Goal: Information Seeking & Learning: Learn about a topic

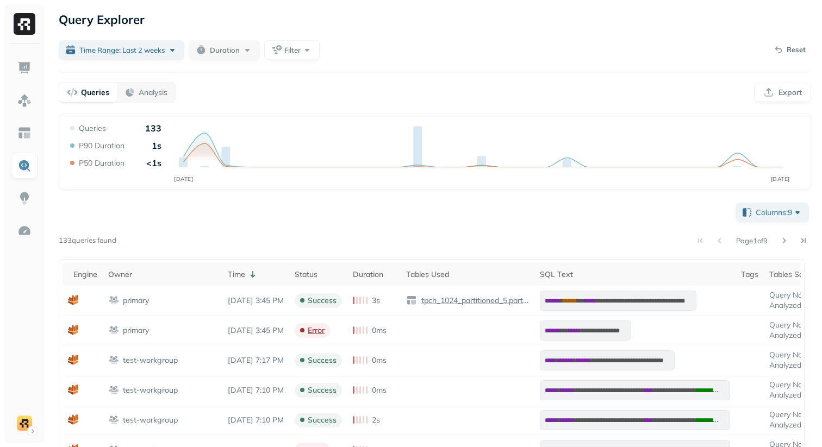
click at [472, 42] on div "Time Range: Last 2 weeks Duration Filter Reset" at bounding box center [435, 50] width 752 height 20
click at [25, 135] on img at bounding box center [24, 133] width 14 height 14
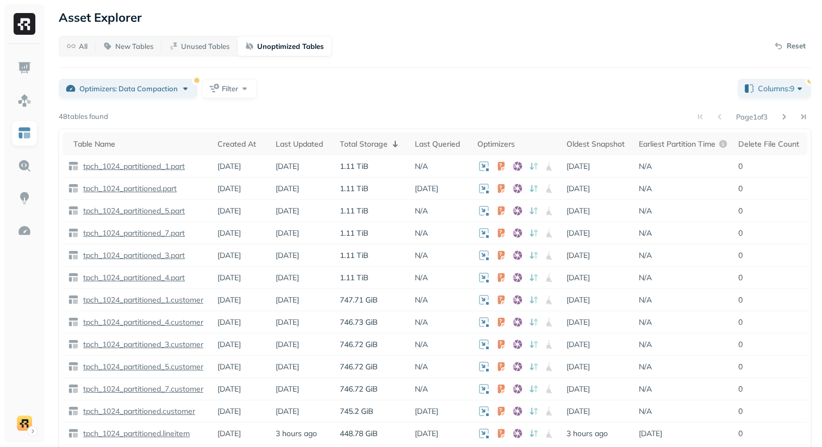
click at [389, 100] on div "All New Tables Unused Tables Unoptimized Tables Reset Optimizers: Data Compacti…" at bounding box center [435, 275] width 752 height 479
click at [421, 72] on div "All New Tables Unused Tables Unoptimized Tables Reset Optimizers: Data Compacti…" at bounding box center [435, 275] width 752 height 479
click at [454, 51] on div "All New Tables Unused Tables Unoptimized Tables Reset" at bounding box center [435, 46] width 752 height 21
click at [403, 116] on div "Page 1 of 3" at bounding box center [459, 116] width 703 height 15
click at [376, 139] on div "Total Storage" at bounding box center [372, 143] width 64 height 13
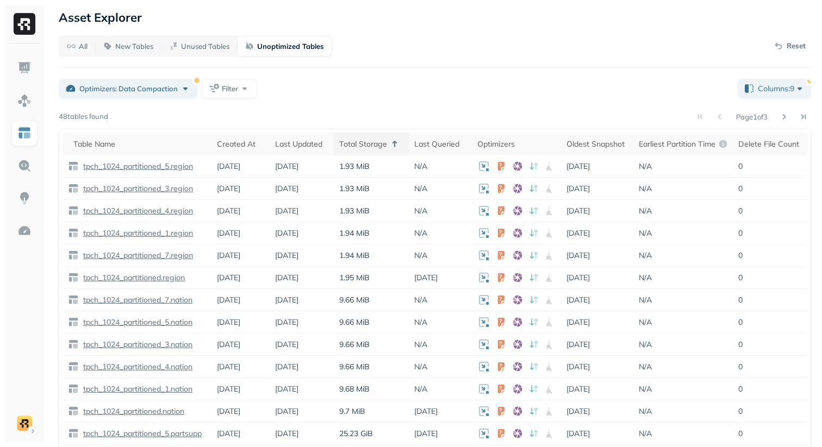
click at [368, 143] on div "Total Storage" at bounding box center [371, 143] width 64 height 13
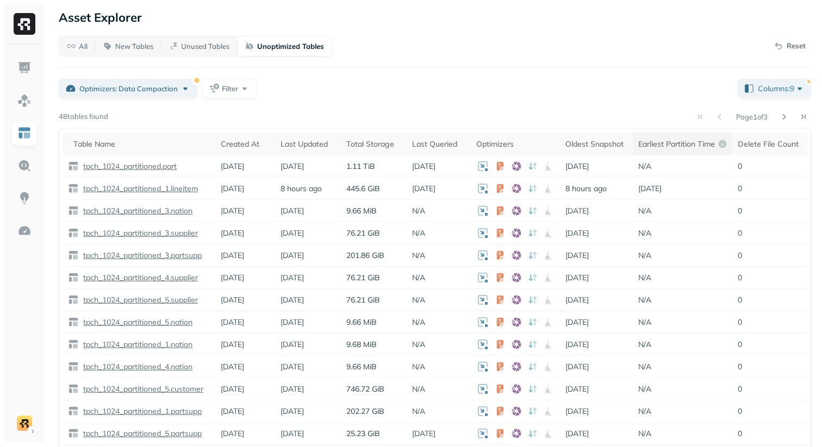
click at [659, 137] on th "Earliest Partition Time" at bounding box center [682, 144] width 99 height 23
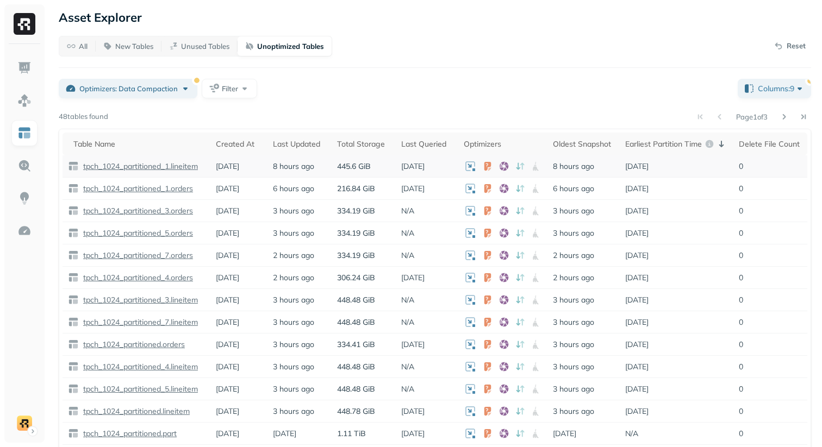
click at [124, 163] on p "tpch_1024_partitioned_1.lineitem" at bounding box center [139, 166] width 117 height 10
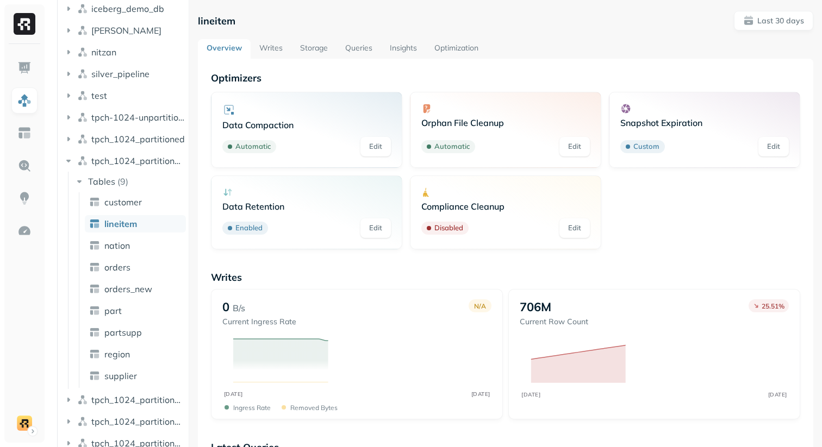
scroll to position [129, 0]
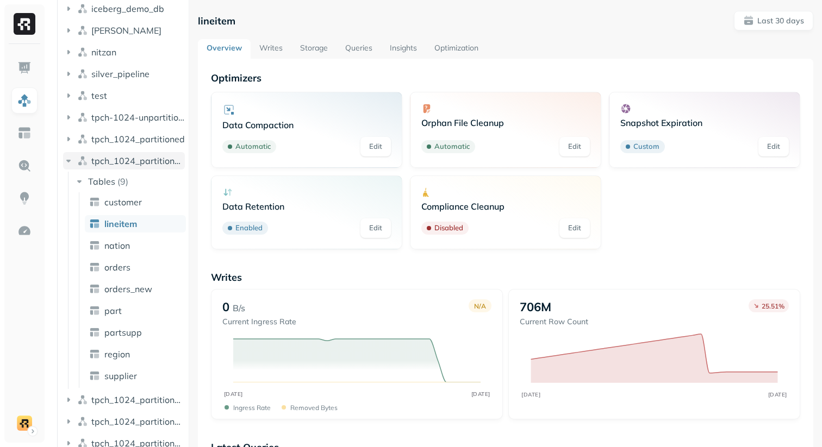
click at [115, 166] on button "tpch_1024_partitioned_1" at bounding box center [124, 160] width 122 height 17
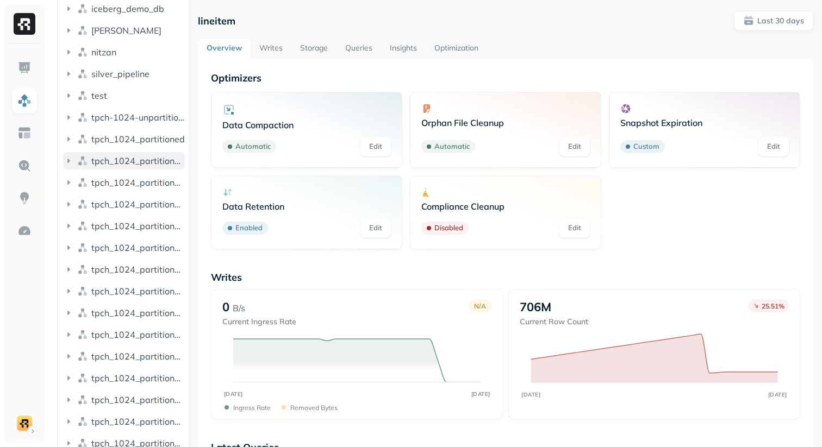
scroll to position [0, 0]
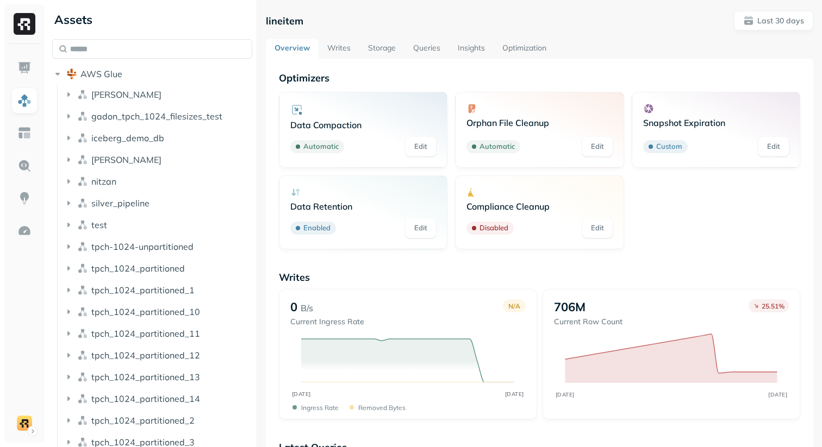
click at [256, 124] on div at bounding box center [256, 223] width 1 height 447
click at [164, 68] on button "AWS Glue" at bounding box center [151, 73] width 199 height 17
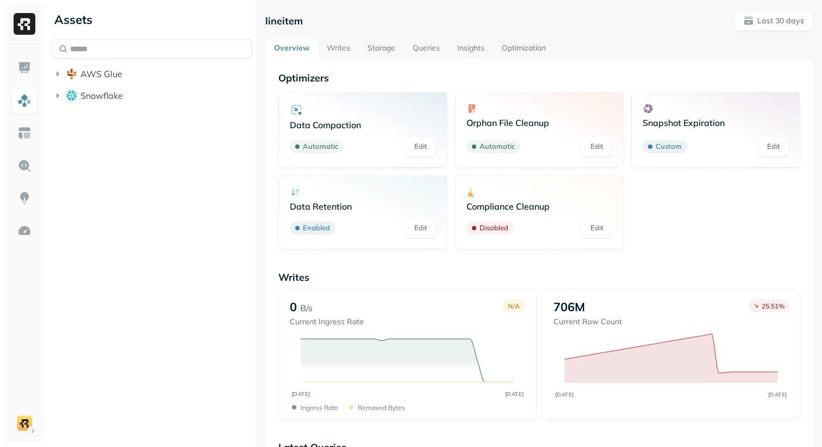
click at [40, 74] on div at bounding box center [24, 243] width 40 height 399
click at [27, 71] on img at bounding box center [24, 68] width 14 height 14
